Goal: Information Seeking & Learning: Check status

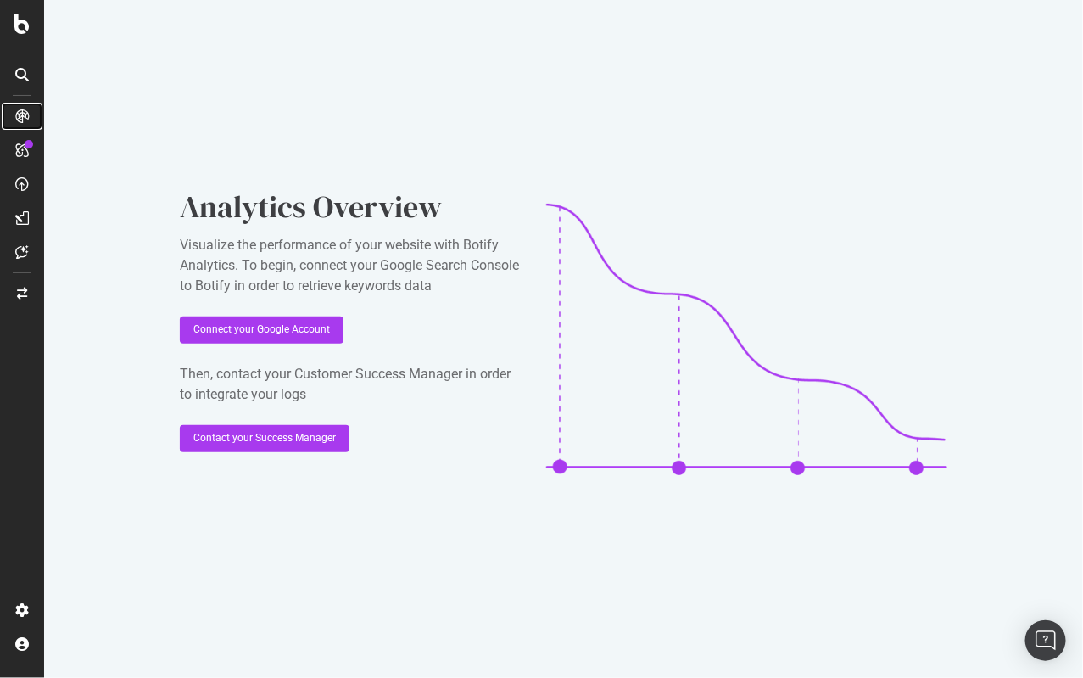
click at [21, 115] on icon at bounding box center [22, 116] width 14 height 14
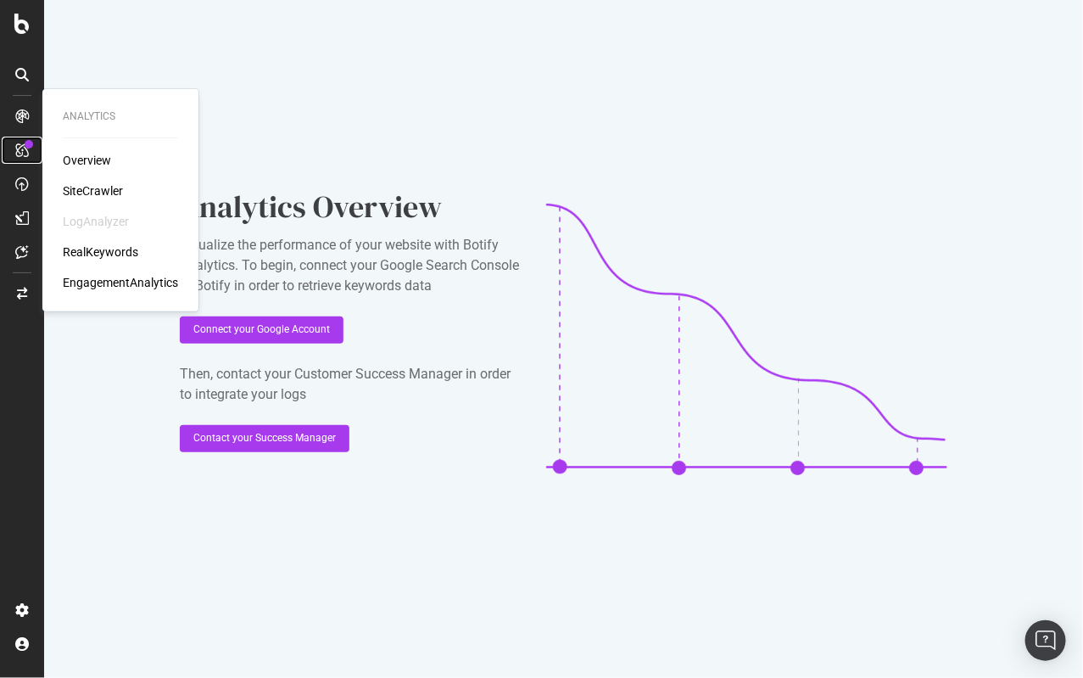
click at [25, 149] on icon at bounding box center [22, 150] width 14 height 14
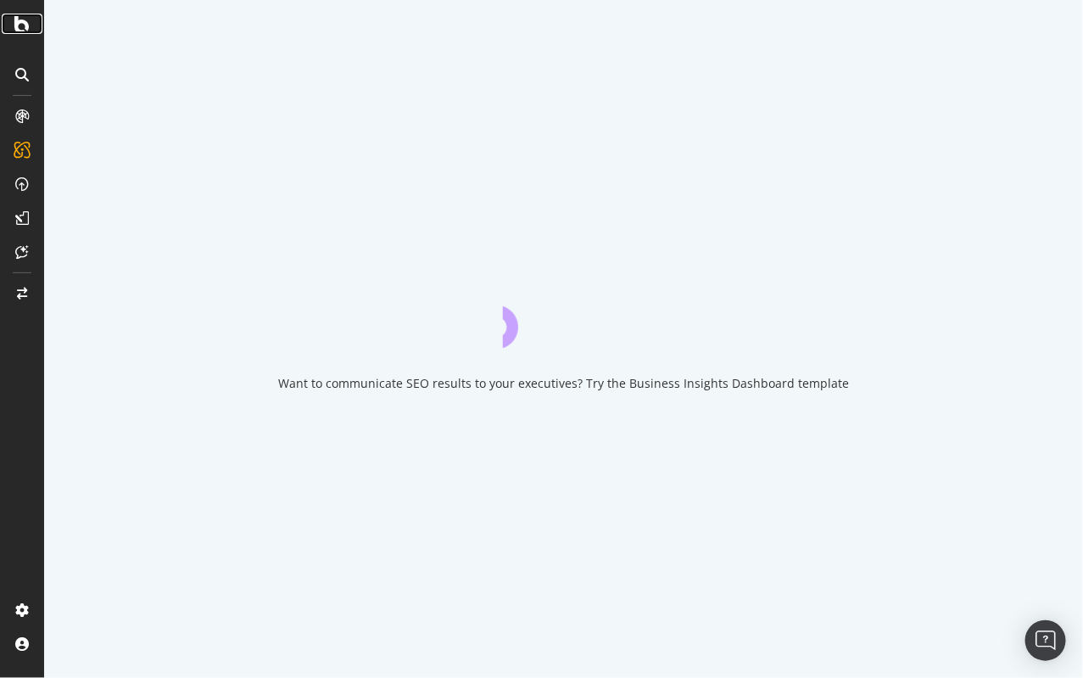
click at [27, 25] on icon at bounding box center [21, 24] width 15 height 20
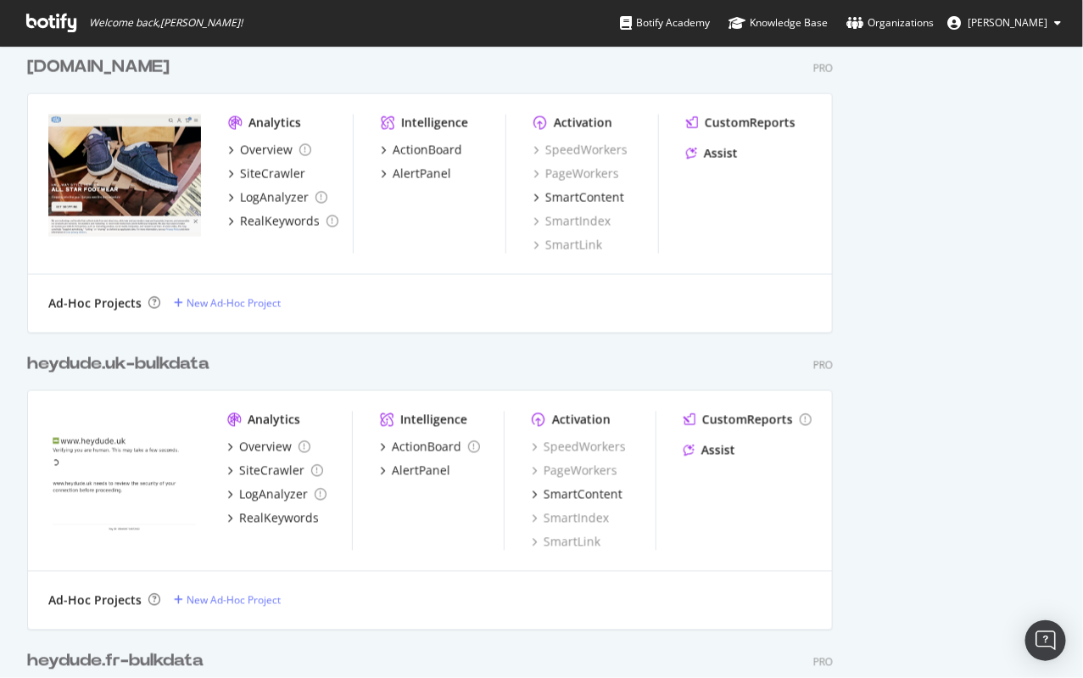
click at [292, 117] on div "Analytics" at bounding box center [275, 123] width 53 height 17
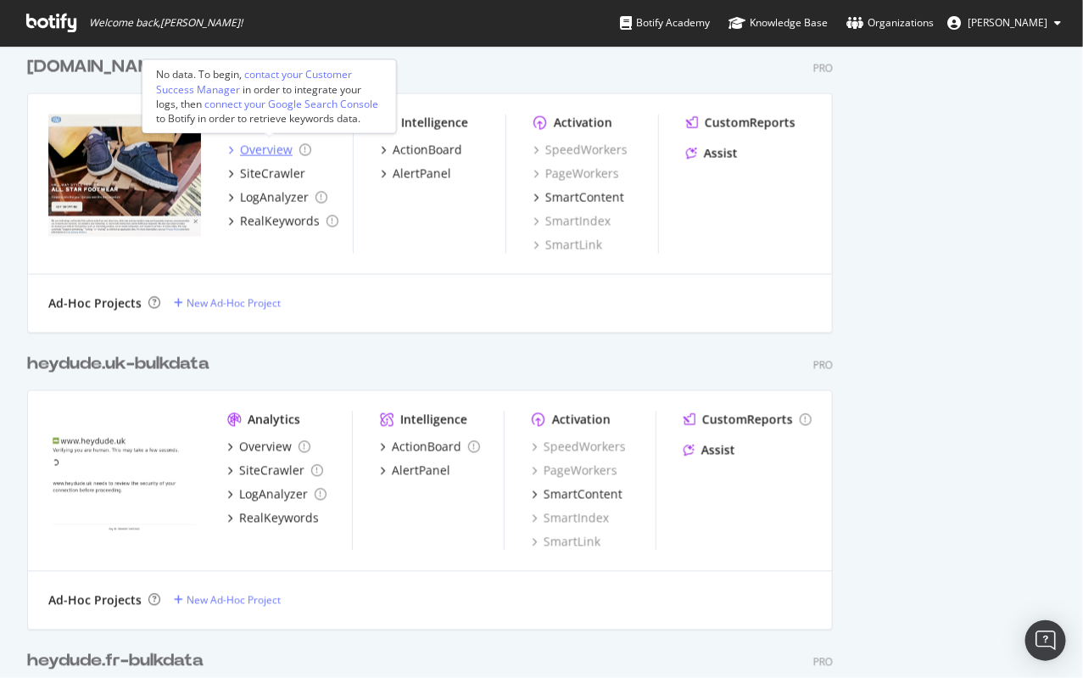
click at [257, 152] on div "Overview" at bounding box center [266, 150] width 53 height 17
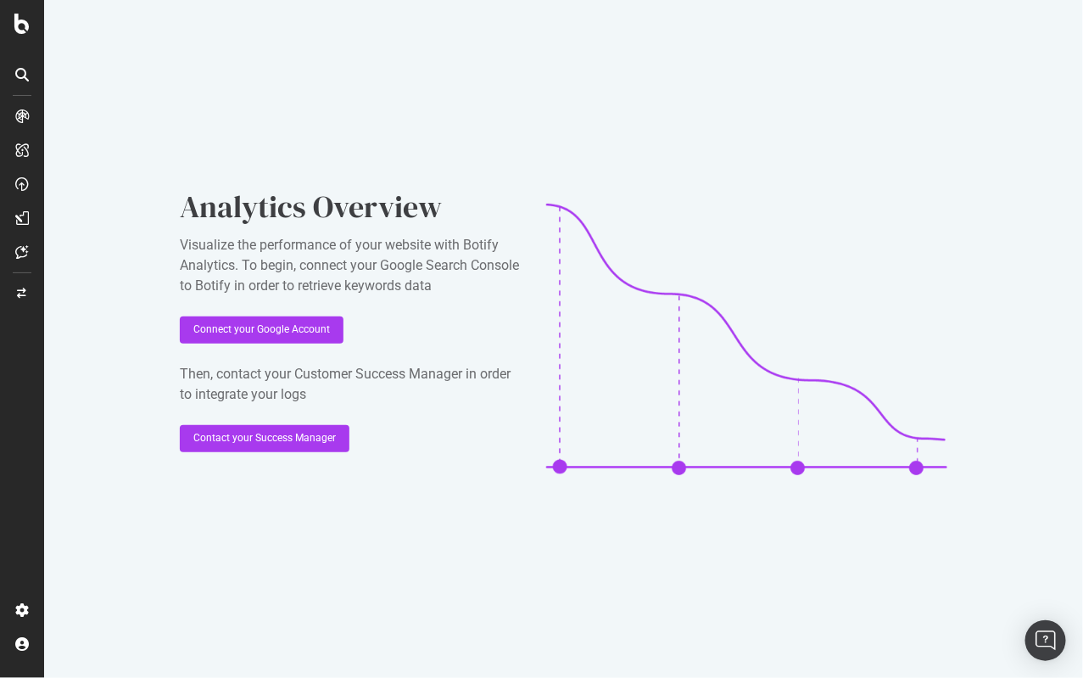
click at [389, 100] on div "Analytics Overview Visualize the performance of your website with Botify Analyt…" at bounding box center [563, 339] width 1039 height 678
click at [22, 26] on icon at bounding box center [21, 24] width 15 height 20
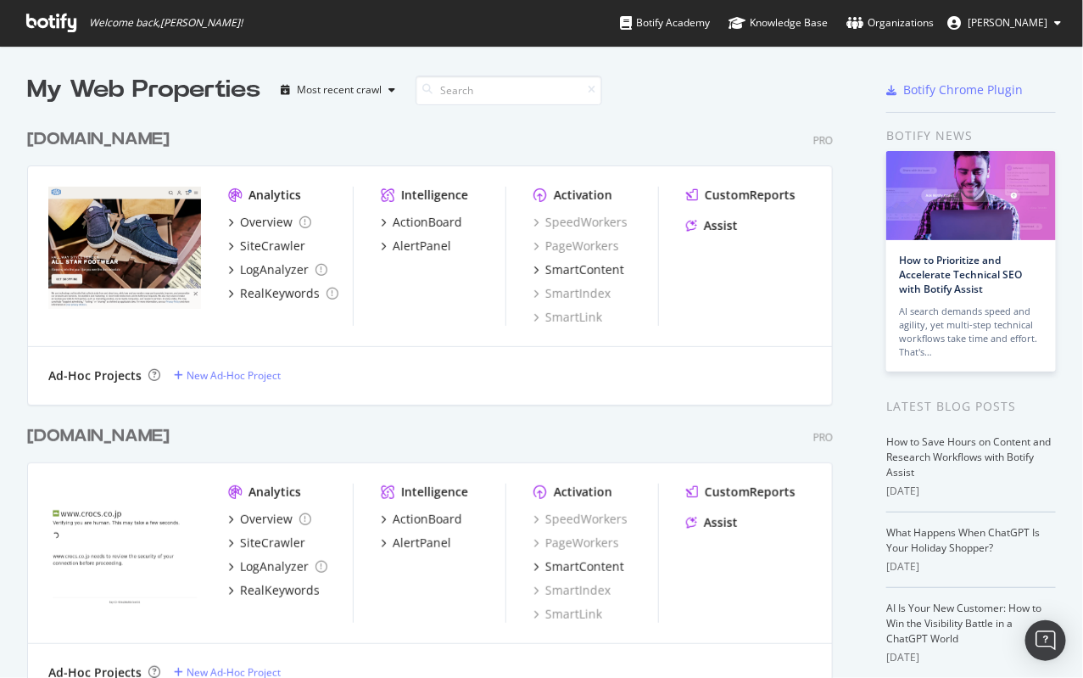
click at [429, 87] on icon at bounding box center [427, 89] width 10 height 10
click at [475, 89] on input at bounding box center [509, 91] width 187 height 30
type input "heydude"
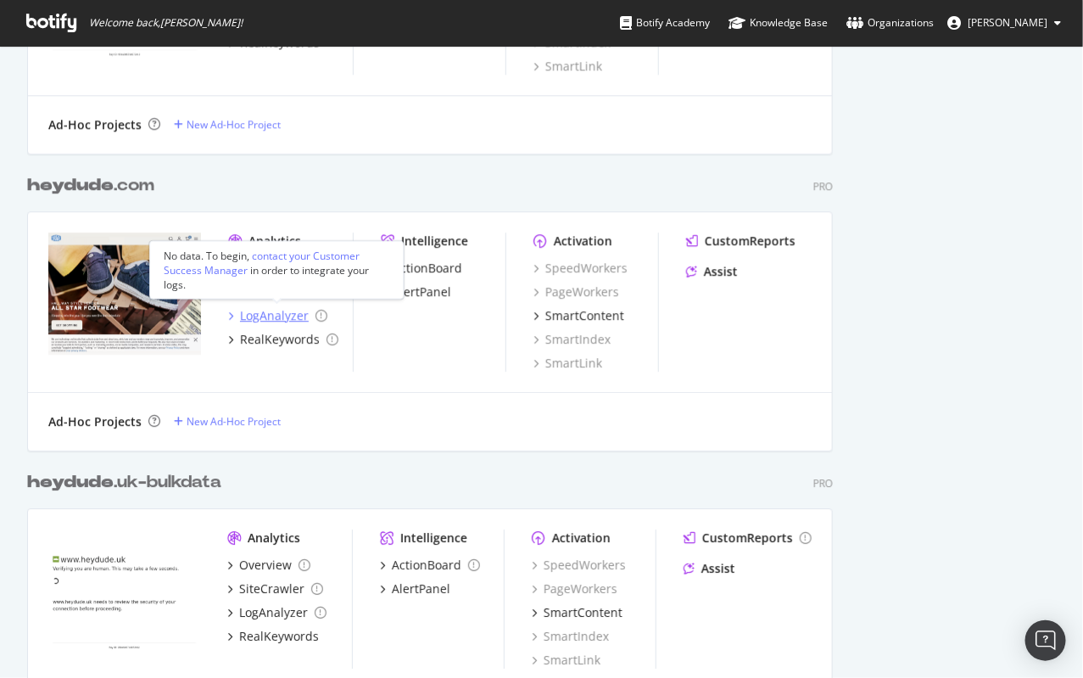
click at [270, 321] on div "LogAnalyzer" at bounding box center [274, 315] width 69 height 17
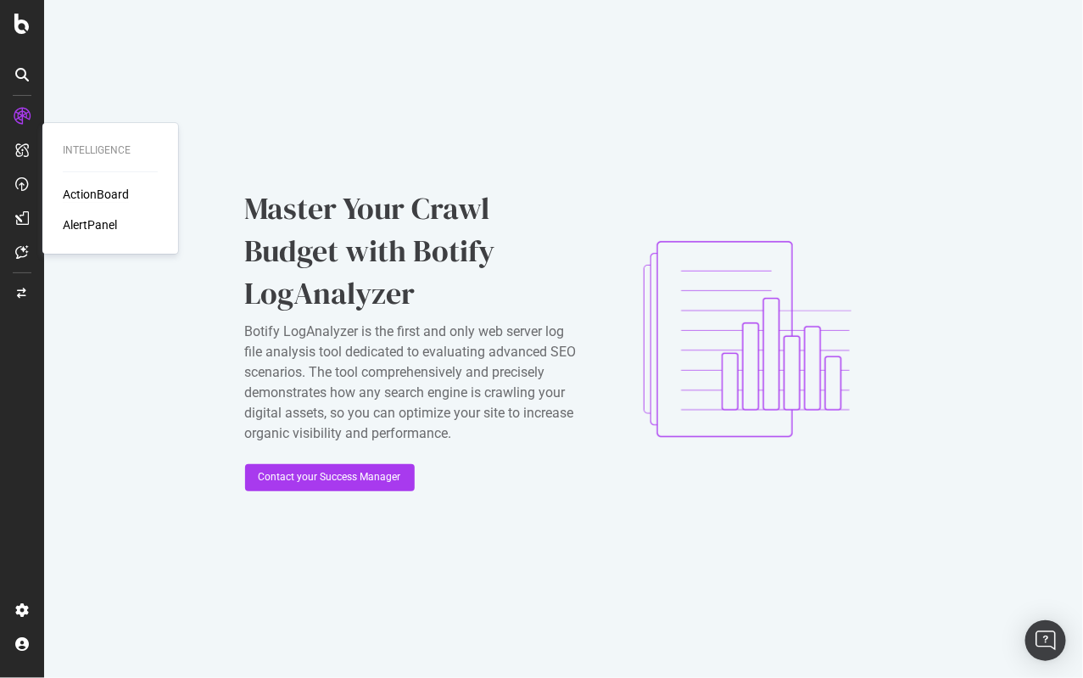
click at [97, 190] on div "ActionBoard" at bounding box center [96, 194] width 66 height 17
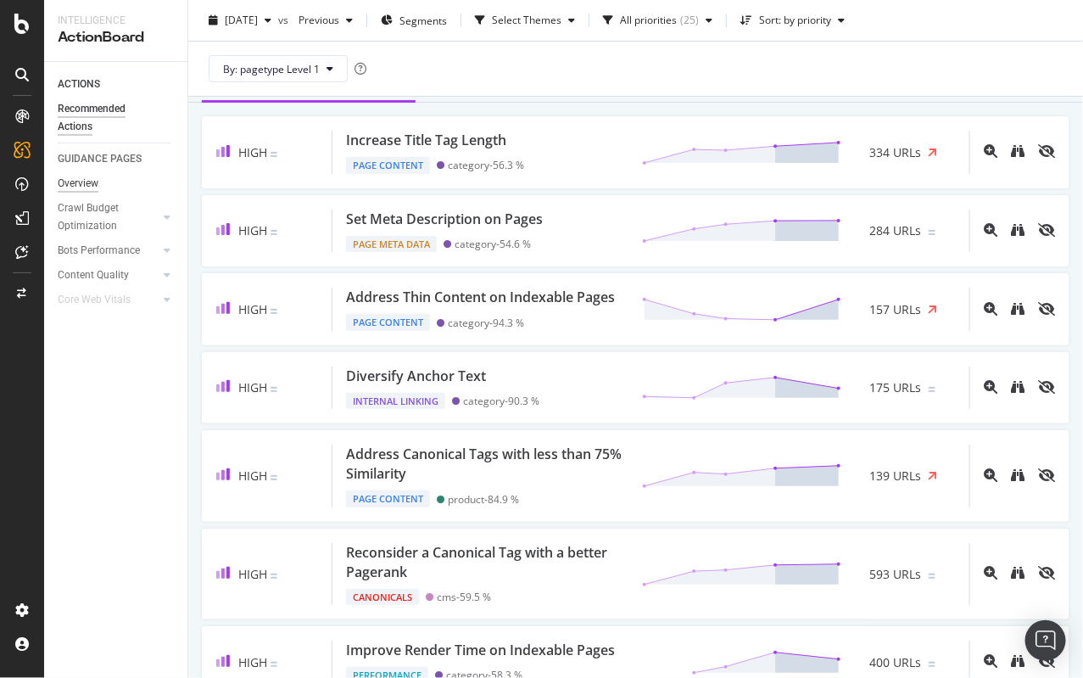
click at [85, 187] on div "Overview" at bounding box center [78, 184] width 41 height 18
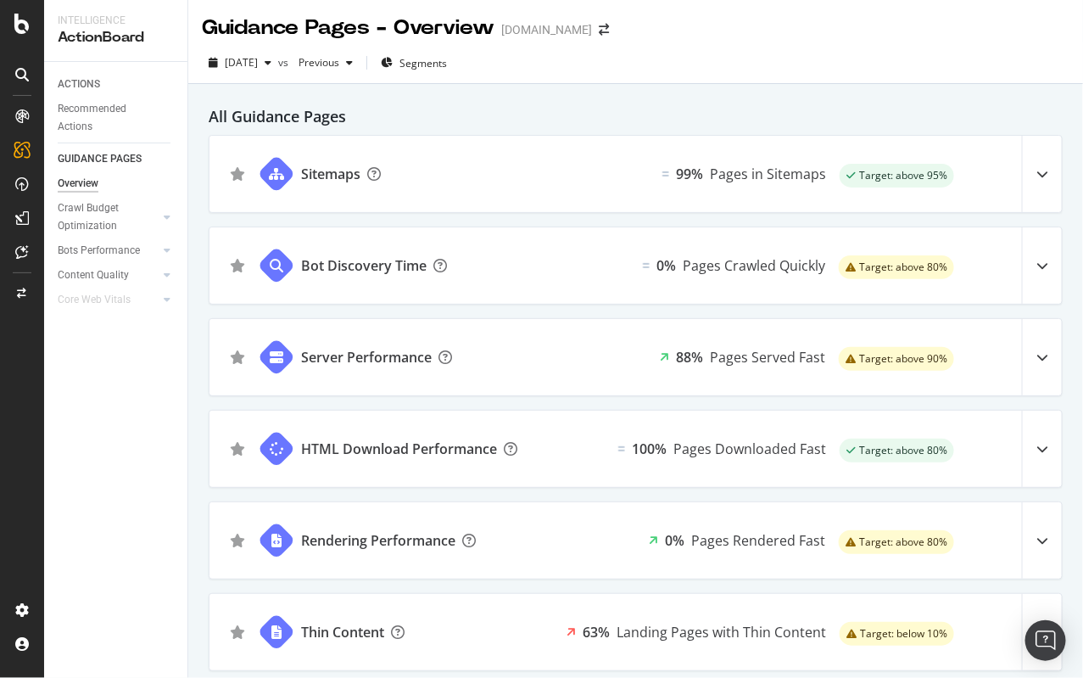
click at [121, 538] on div "ACTIONS Recommended Actions GUIDANCE PAGES Overview Crawl Budget Optimization L…" at bounding box center [115, 370] width 143 height 616
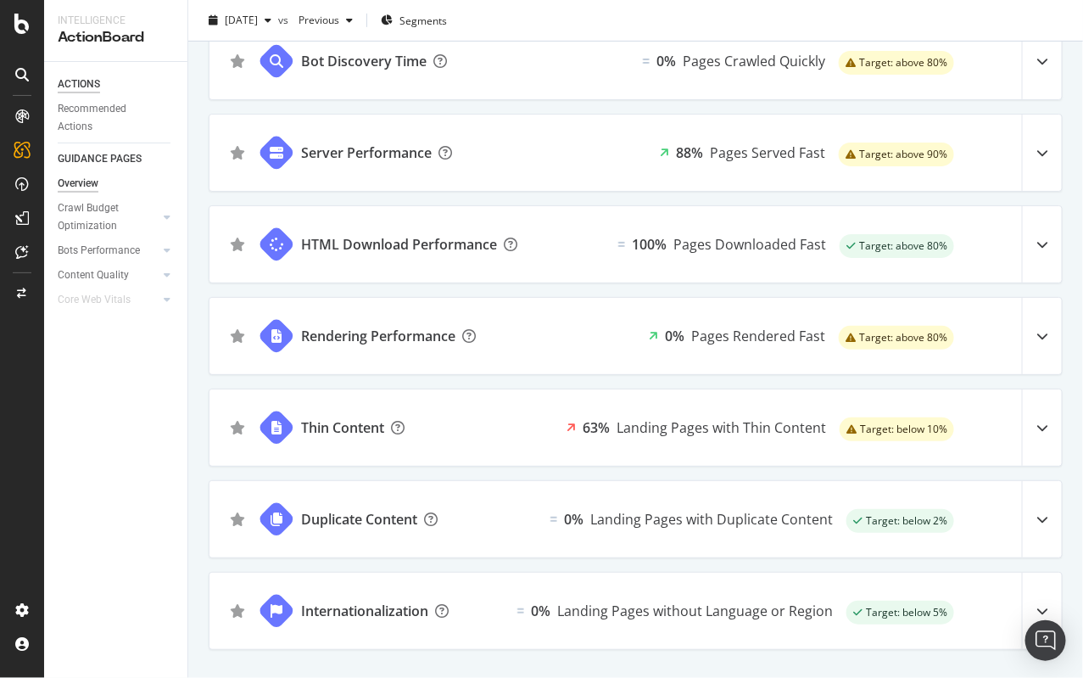
click at [74, 83] on div "ACTIONS" at bounding box center [79, 85] width 42 height 18
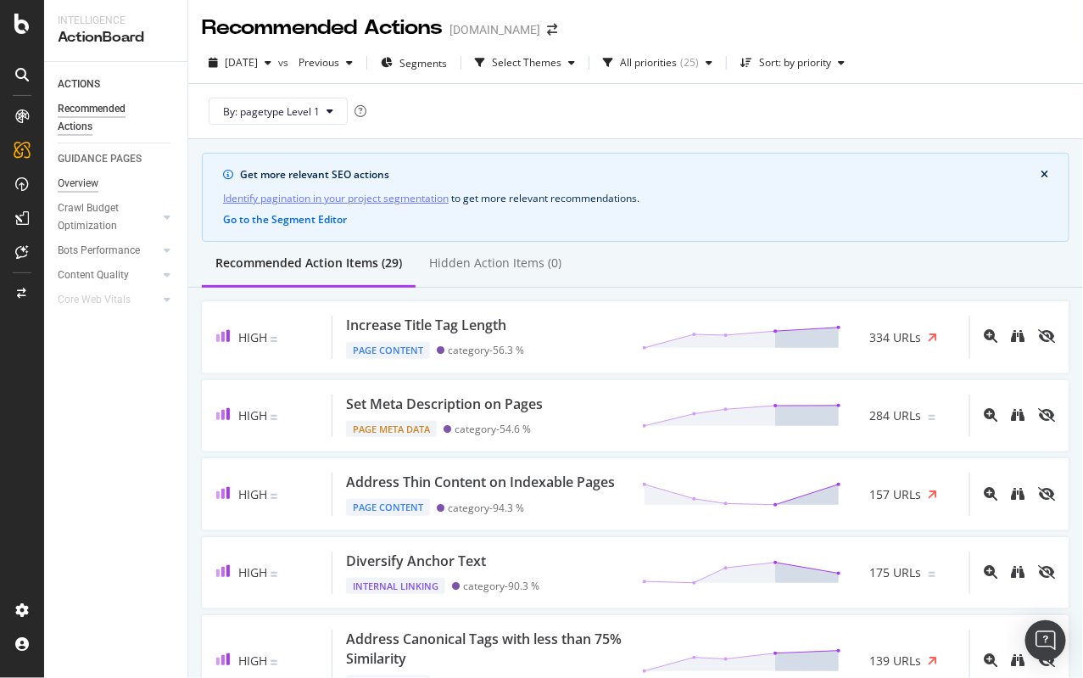
click at [86, 182] on div "Overview" at bounding box center [78, 184] width 41 height 18
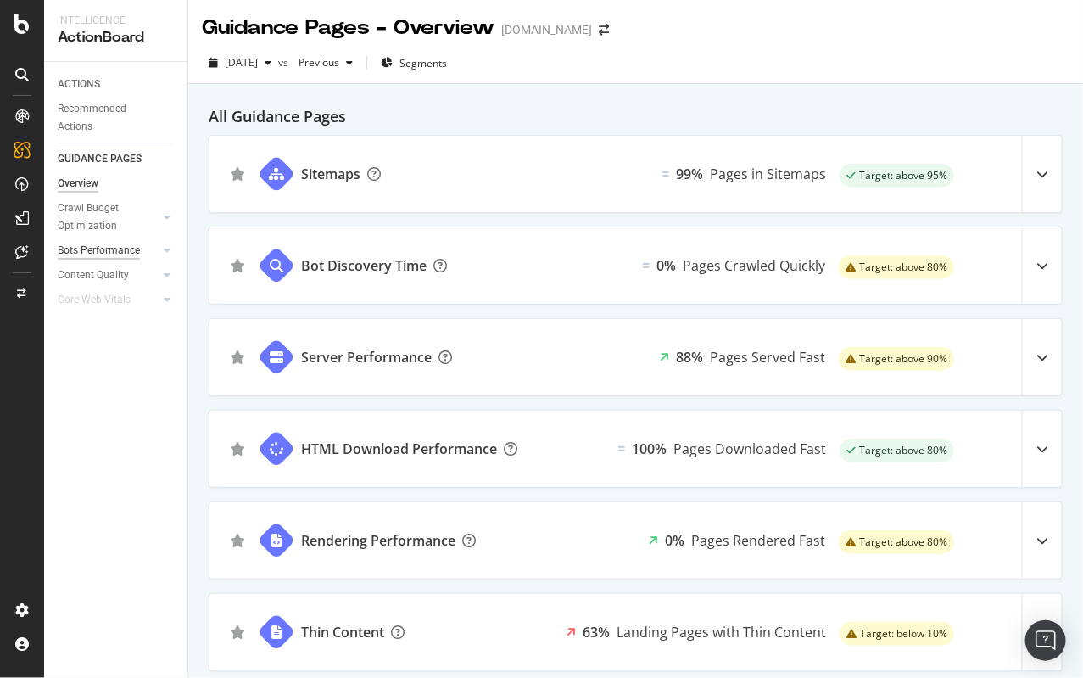
click at [90, 252] on div "Bots Performance" at bounding box center [99, 251] width 82 height 18
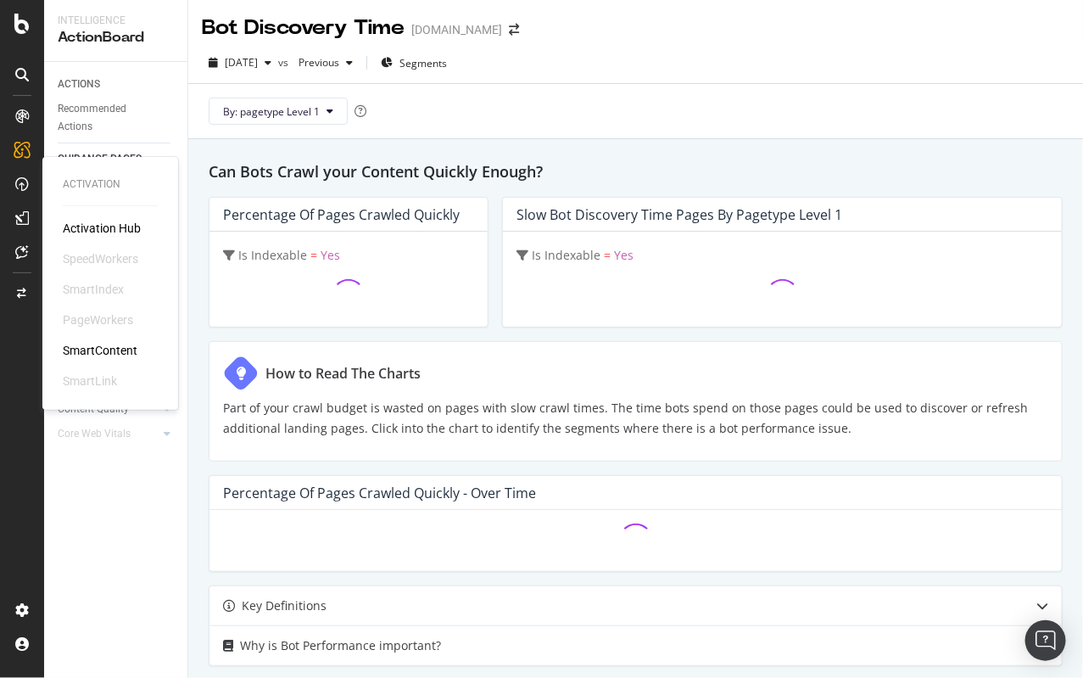
click at [74, 224] on div "Activation Hub" at bounding box center [102, 228] width 78 height 17
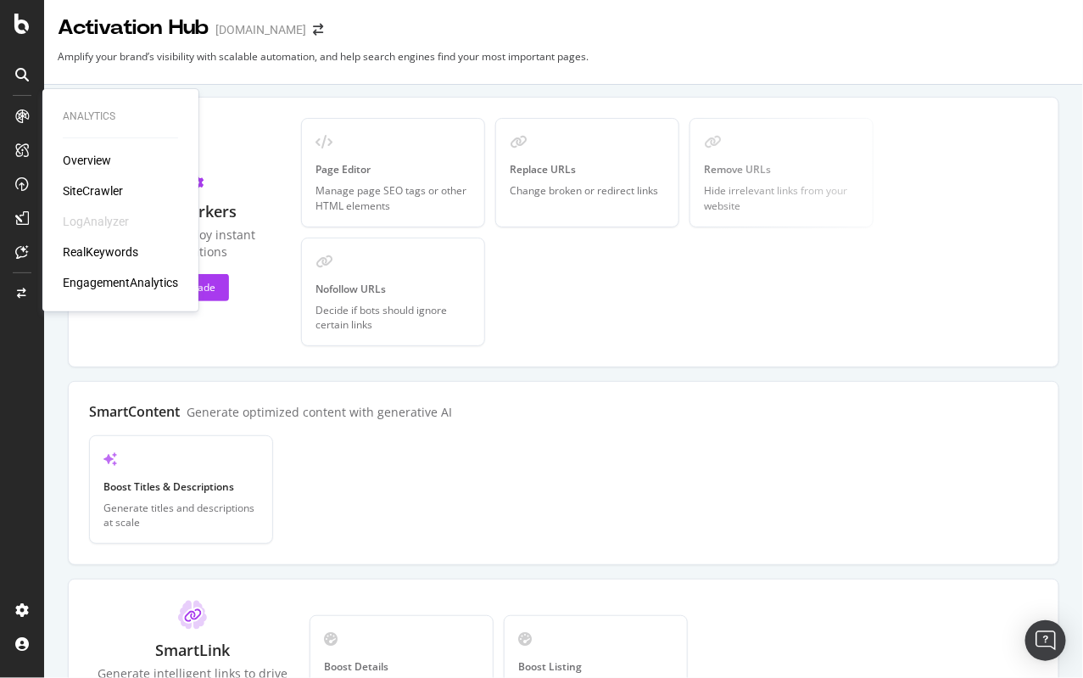
click at [81, 164] on div "Overview" at bounding box center [87, 160] width 48 height 17
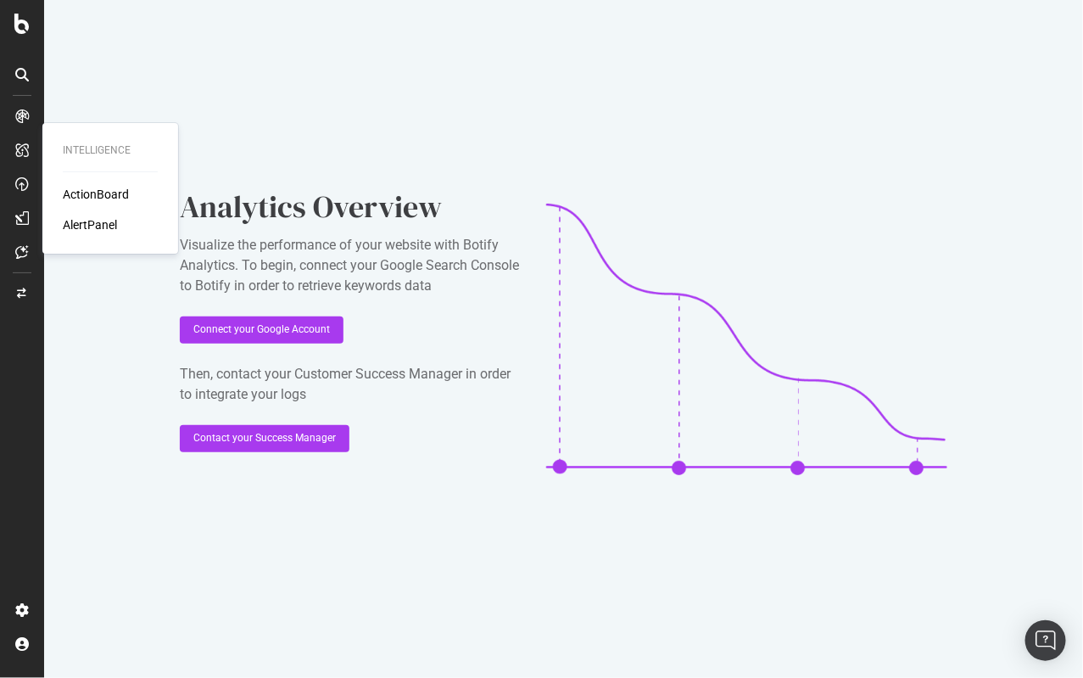
click at [80, 177] on div "Intelligence ActionBoard AlertPanel" at bounding box center [110, 188] width 122 height 124
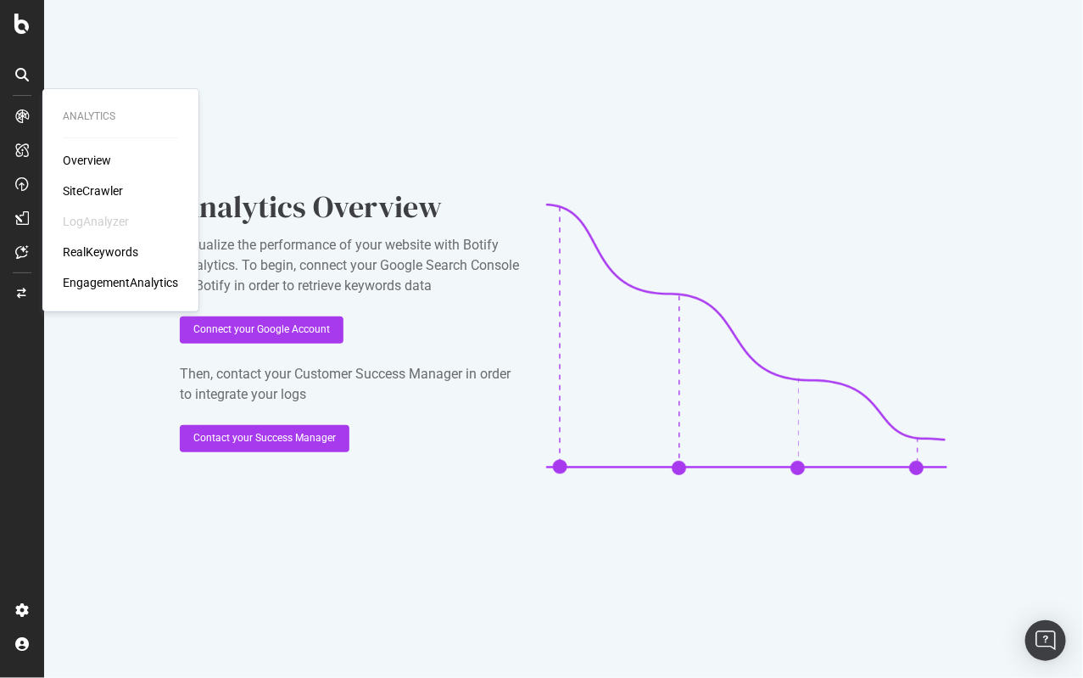
click at [81, 201] on div "Overview SiteCrawler LogAnalyzer RealKeywords EngagementAnalytics" at bounding box center [120, 221] width 115 height 139
click at [86, 184] on div "SiteCrawler" at bounding box center [93, 190] width 60 height 17
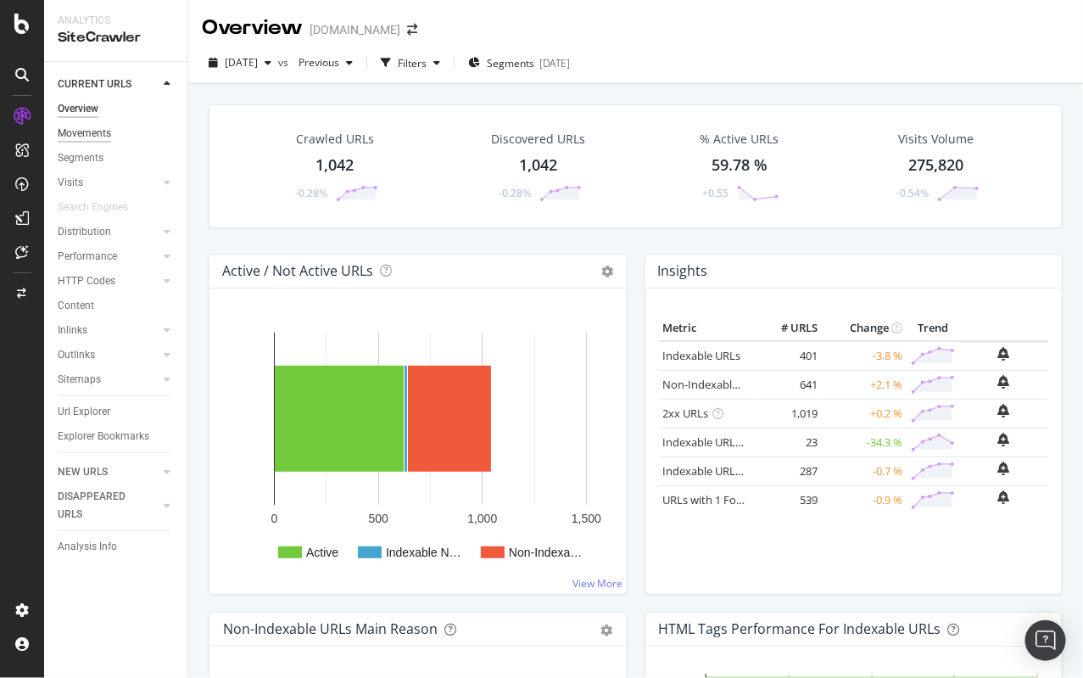
click at [92, 126] on div "Movements" at bounding box center [84, 134] width 53 height 18
